Goal: Complete application form: Complete application form

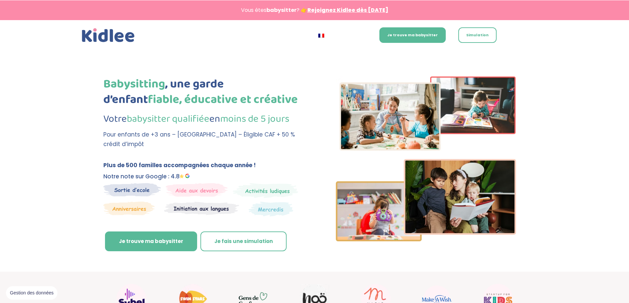
click at [124, 192] on img at bounding box center [132, 190] width 58 height 14
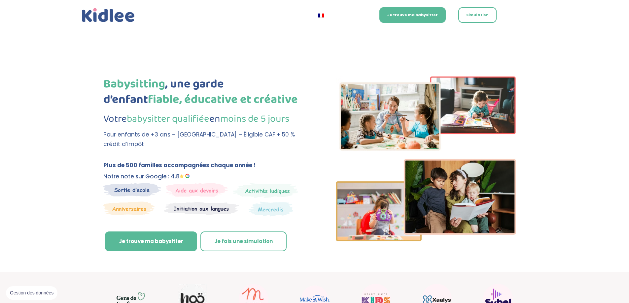
scroll to position [99, 0]
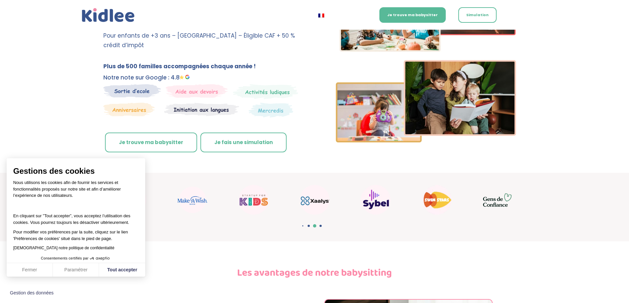
click at [160, 144] on link "Je trouve ma babysitter" at bounding box center [151, 143] width 92 height 20
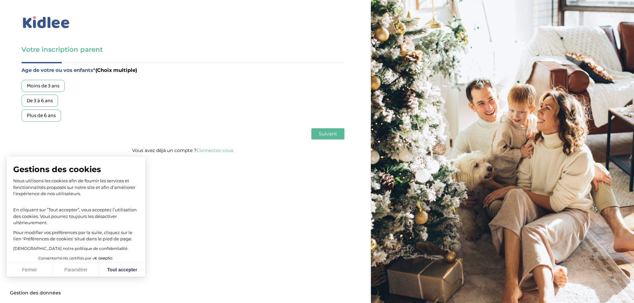
click at [43, 115] on div "Plus de 6 ans" at bounding box center [41, 116] width 40 height 12
click at [119, 269] on button "Tout accepter" at bounding box center [122, 270] width 46 height 14
checkbox input "true"
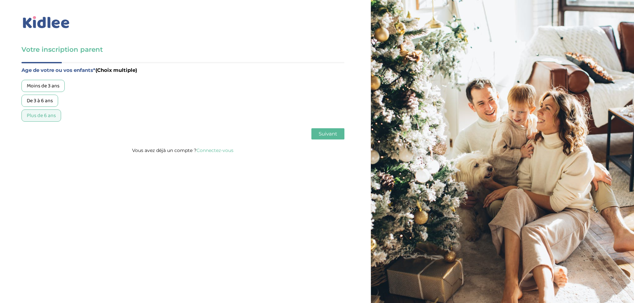
click at [323, 134] on span "Suivant" at bounding box center [328, 134] width 18 height 6
click at [51, 86] on div "Garde régulière" at bounding box center [44, 86] width 46 height 12
click at [323, 136] on span "Suivant" at bounding box center [328, 134] width 18 height 6
click at [58, 102] on div "Entre 30 et 50h/mois" at bounding box center [49, 101] width 57 height 12
click at [331, 135] on span "Suivant" at bounding box center [328, 134] width 18 height 6
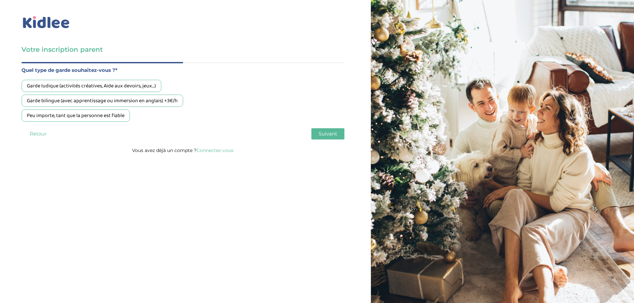
click at [75, 117] on div "Peu importe, tant que la personne est fiable" at bounding box center [75, 116] width 108 height 12
click at [328, 129] on button "Suivant" at bounding box center [327, 133] width 33 height 11
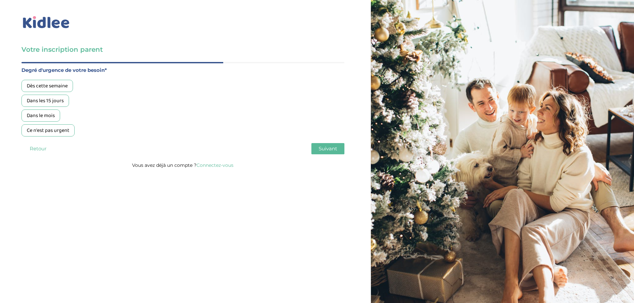
click at [55, 87] on div "Dès cette semaine" at bounding box center [47, 86] width 52 height 12
click at [326, 145] on button "Suivant" at bounding box center [327, 148] width 33 height 11
click at [62, 113] on div "Non, je pars de zéro" at bounding box center [48, 116] width 54 height 12
click at [320, 146] on span "Suivant" at bounding box center [328, 149] width 18 height 6
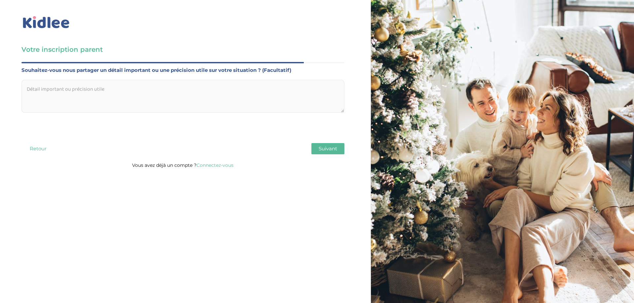
click at [159, 94] on textarea at bounding box center [182, 96] width 323 height 33
paste textarea "60650"
type textarea "6"
click at [80, 93] on textarea at bounding box center [182, 96] width 323 height 33
paste textarea "Bonjour à tous, Je suis à la recherche d’une personne de confiance pour m’aider…"
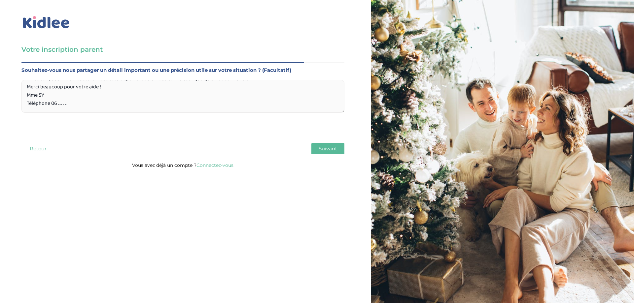
scroll to position [101, 0]
click at [58, 96] on textarea "Bonjour à tous, Je suis à la recherche d’une personne de confiance pour m’aider…" at bounding box center [182, 96] width 323 height 33
type textarea "Bonjour à tous, Je suis à la recherche d’une personne de confiance pour m’aider…"
click at [331, 144] on button "Suivant" at bounding box center [327, 148] width 33 height 11
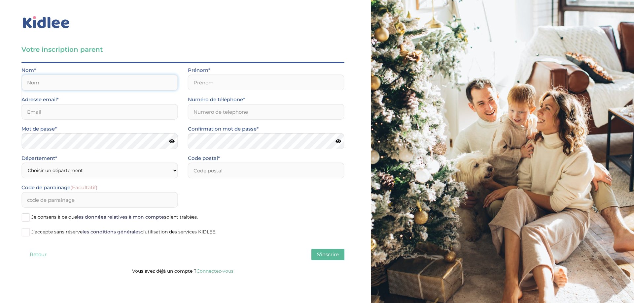
click at [80, 79] on input "text" at bounding box center [99, 83] width 156 height 16
type input "Sy"
drag, startPoint x: 197, startPoint y: 85, endPoint x: 212, endPoint y: 79, distance: 15.9
click at [207, 81] on input "text" at bounding box center [266, 83] width 156 height 16
type input "kardiatou"
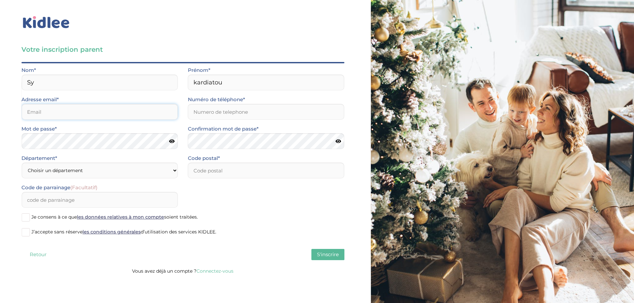
click at [76, 114] on input "email" at bounding box center [99, 112] width 156 height 16
type input "kardia@hotmailfr"
click at [265, 110] on input "Numéro de téléphone*" at bounding box center [266, 112] width 156 height 16
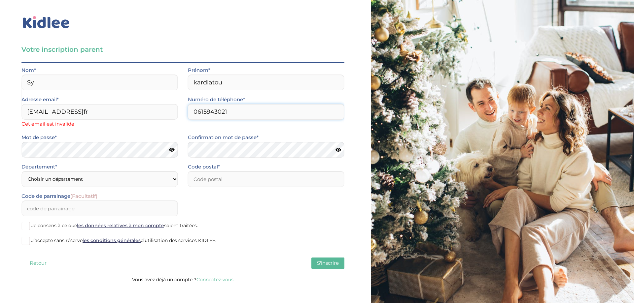
type input "0615943021"
click at [75, 111] on input "kardia@hotmailfr" at bounding box center [99, 112] width 156 height 16
type input "kardia@hotmail.fr"
click at [88, 150] on div "Mot de passe*" at bounding box center [100, 147] width 166 height 29
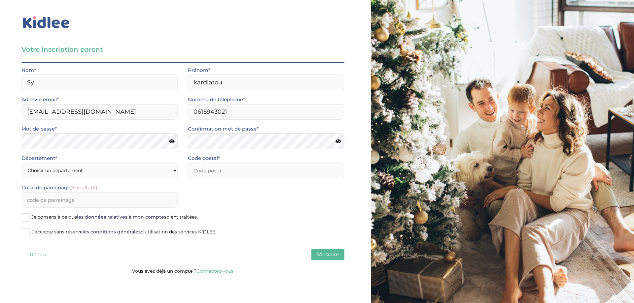
click at [172, 141] on icon at bounding box center [172, 141] width 6 height 5
click at [0, 123] on div "Votre inscription parent Avant de poursuivre veuillez vérifier que tous les cha…" at bounding box center [183, 139] width 376 height 279
click at [127, 170] on select "Choisir un département Paris (75) Hauts-de-Seine (92) Yvelines (78) Val-de-Marn…" at bounding box center [99, 171] width 156 height 16
select select "0"
click at [21, 163] on select "Choisir un département Paris (75) Hauts-de-Seine (92) Yvelines (78) Val-de-Marn…" at bounding box center [99, 171] width 156 height 16
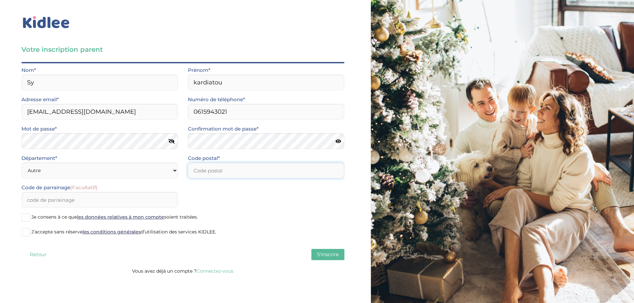
click at [272, 168] on input "number" at bounding box center [266, 171] width 156 height 16
type input "60650"
click at [25, 219] on span at bounding box center [25, 218] width 8 height 8
click at [0, 0] on input "Je consens à ce que les données relatives à mon compte soient traitées." at bounding box center [0, 0] width 0 height 0
click at [21, 232] on span at bounding box center [25, 232] width 8 height 8
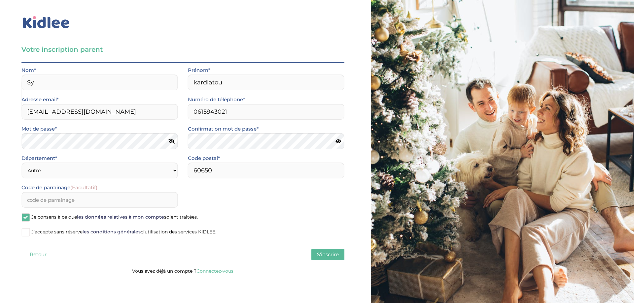
click at [0, 0] on input "J’accepte sans réserve les conditions générales d’utilisation des services KIDL…" at bounding box center [0, 0] width 0 height 0
click at [327, 257] on span "S'inscrire" at bounding box center [328, 255] width 22 height 6
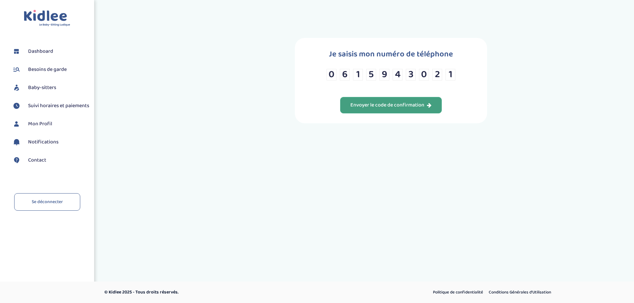
click at [387, 103] on div "Envoyer le code de confirmation" at bounding box center [390, 106] width 81 height 8
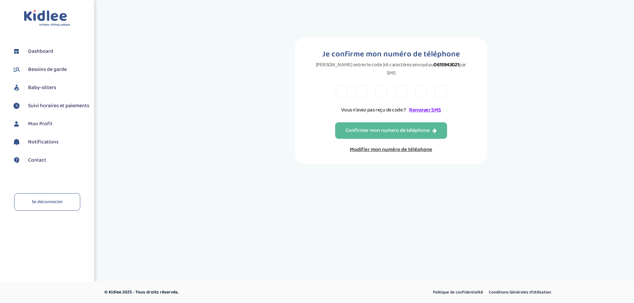
click at [343, 86] on input "text" at bounding box center [342, 92] width 12 height 12
type input "E"
type input "A"
type input "4"
type input "7"
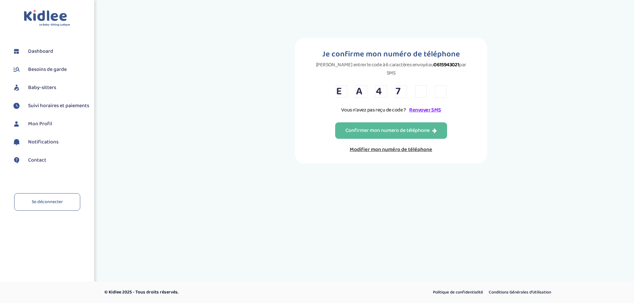
type input "N"
type input "F"
click at [380, 127] on div "Confirmer mon numero de téléphone" at bounding box center [390, 131] width 91 height 8
